Goal: Transaction & Acquisition: Purchase product/service

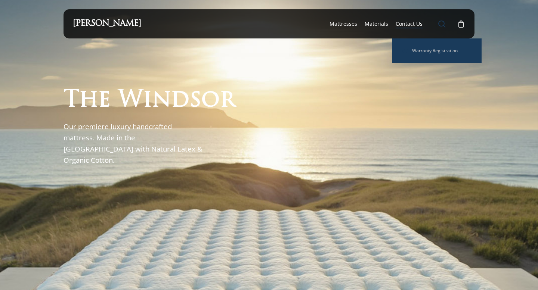
click at [441, 26] on span "Main Menu" at bounding box center [441, 23] width 7 height 7
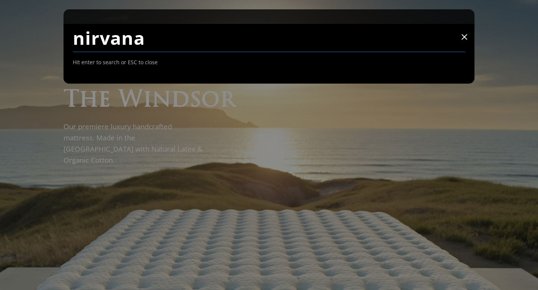
type input "nirvana"
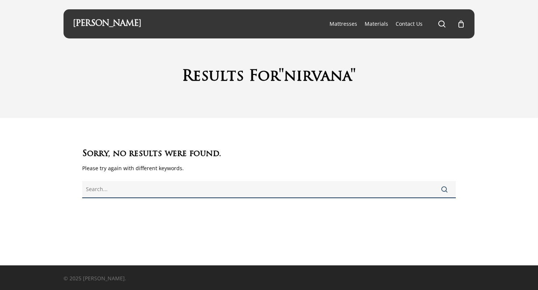
click at [204, 192] on input "text" at bounding box center [269, 189] width 374 height 17
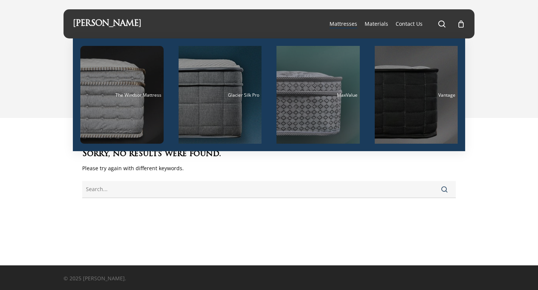
click at [347, 30] on li "Mattresses The Windsor Mattress Glacier Silk Pro MaxValue Vantage" at bounding box center [343, 23] width 35 height 29
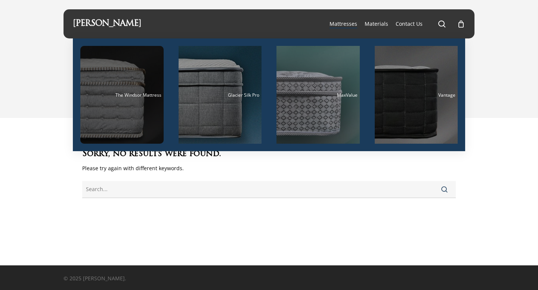
click at [148, 91] on div "Main Menu" at bounding box center [121, 95] width 83 height 98
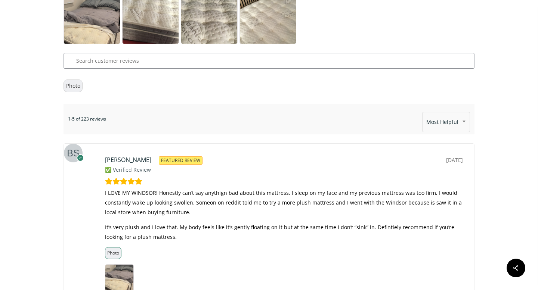
scroll to position [3837, 0]
